Goal: Information Seeking & Learning: Learn about a topic

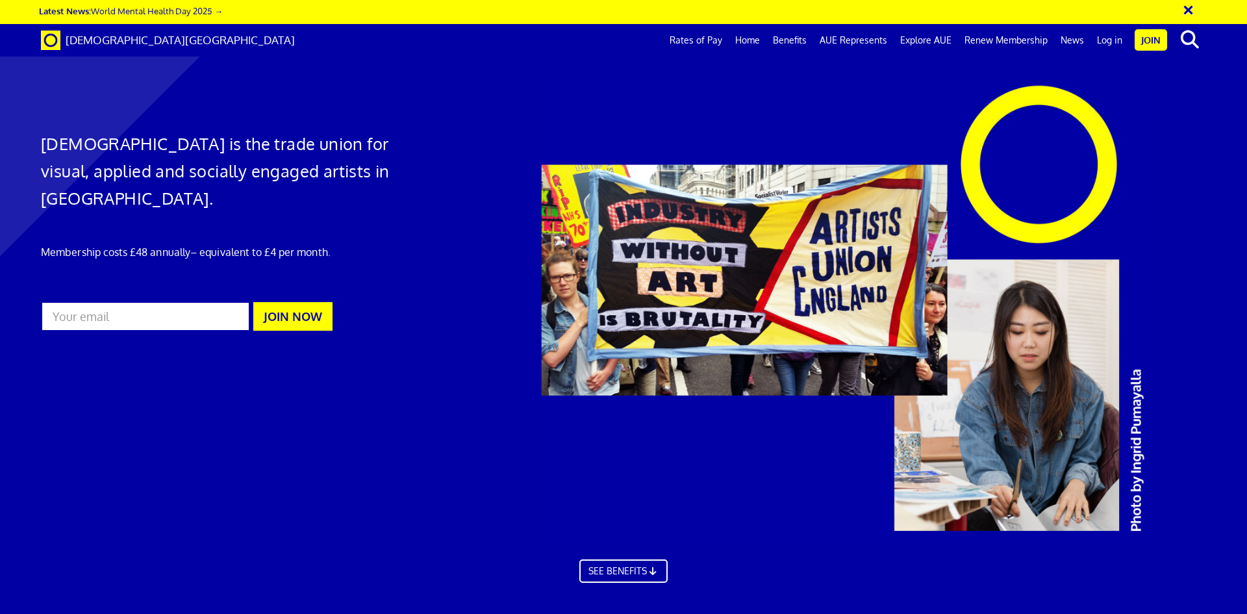
scroll to position [0, 20]
click at [1114, 43] on link "Log in" at bounding box center [1110, 40] width 38 height 32
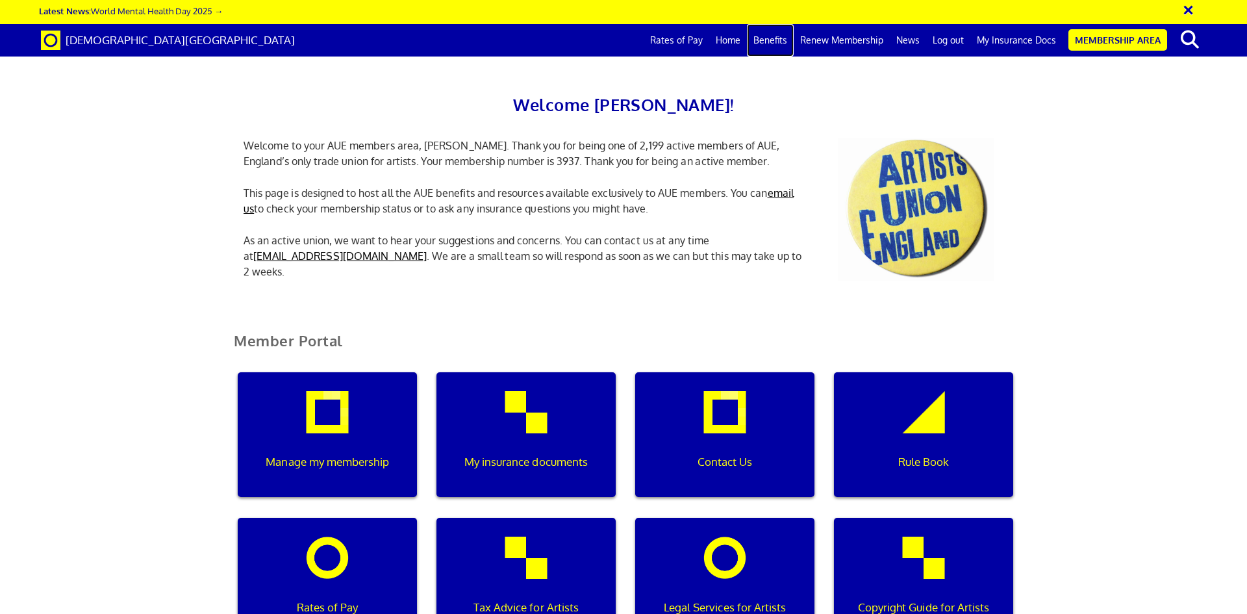
click at [787, 40] on link "Benefits" at bounding box center [770, 40] width 47 height 32
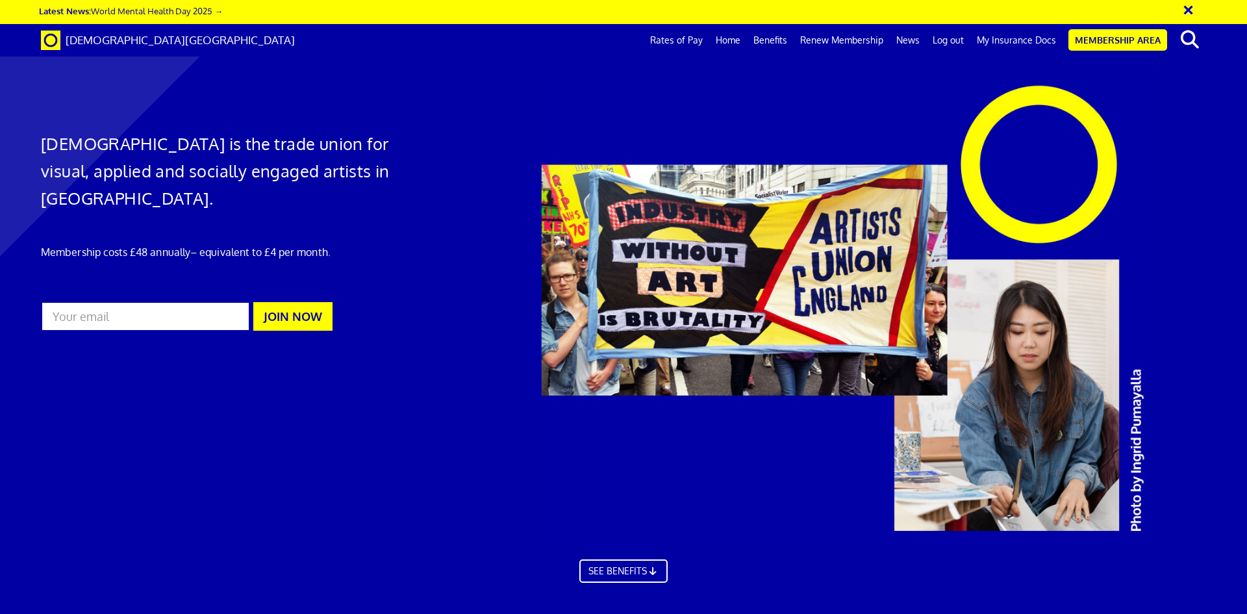
scroll to position [0, 20]
click at [1106, 38] on link "Membership Area" at bounding box center [1118, 39] width 99 height 21
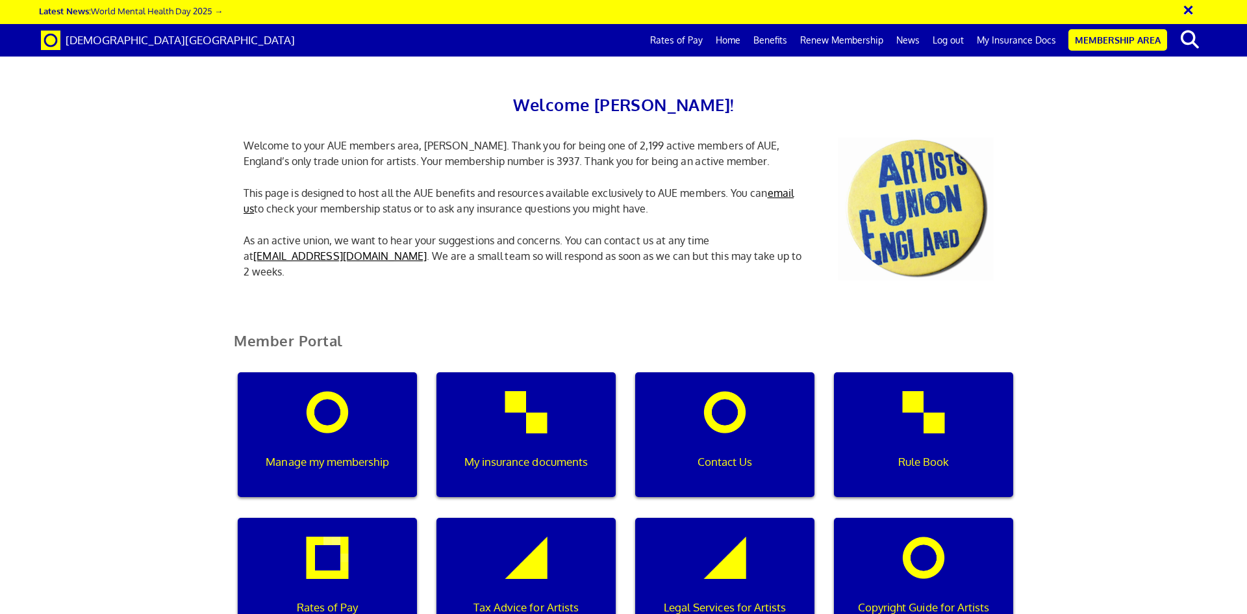
scroll to position [433, 0]
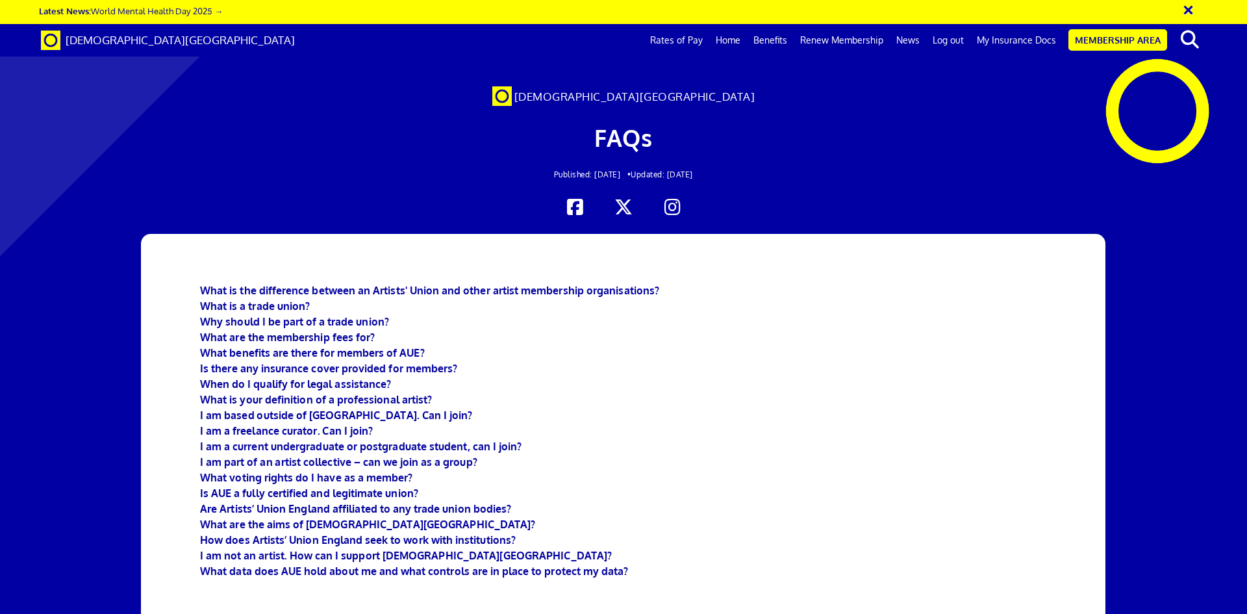
scroll to position [0, 20]
click at [379, 346] on b "What benefits are there for members of AUE?" at bounding box center [312, 352] width 225 height 13
